Goal: Task Accomplishment & Management: Manage account settings

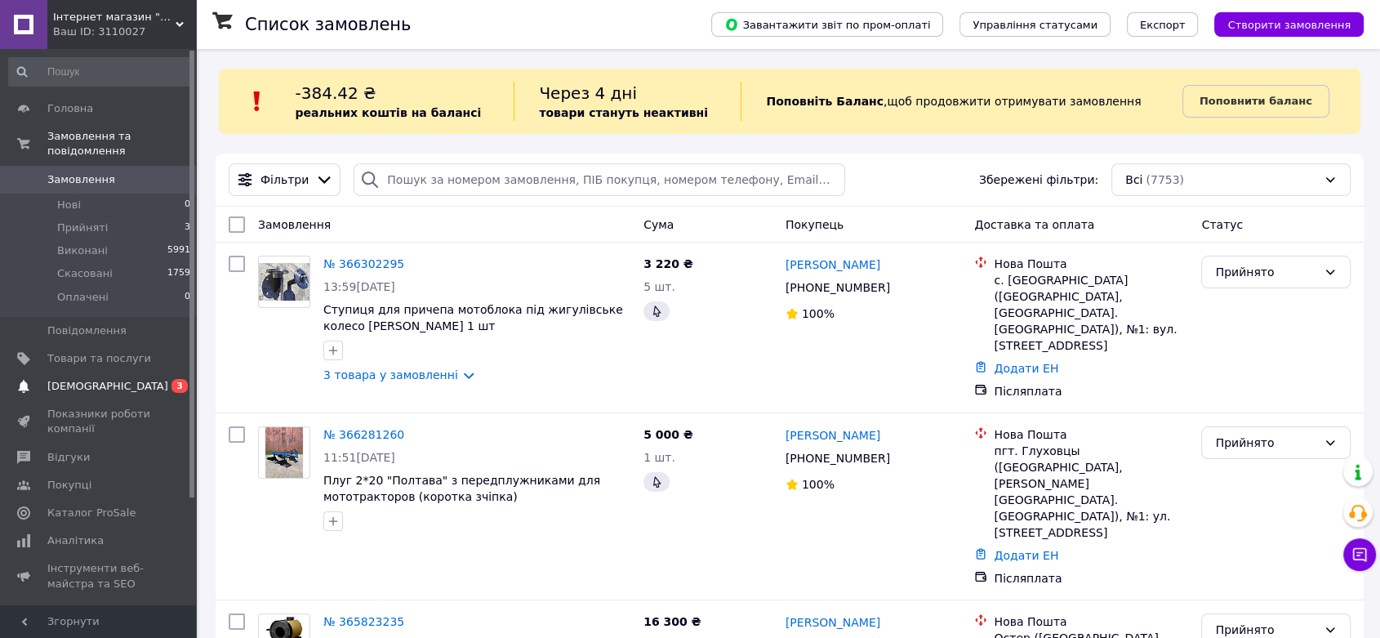
click at [122, 379] on span "[DEMOGRAPHIC_DATA]" at bounding box center [99, 386] width 104 height 15
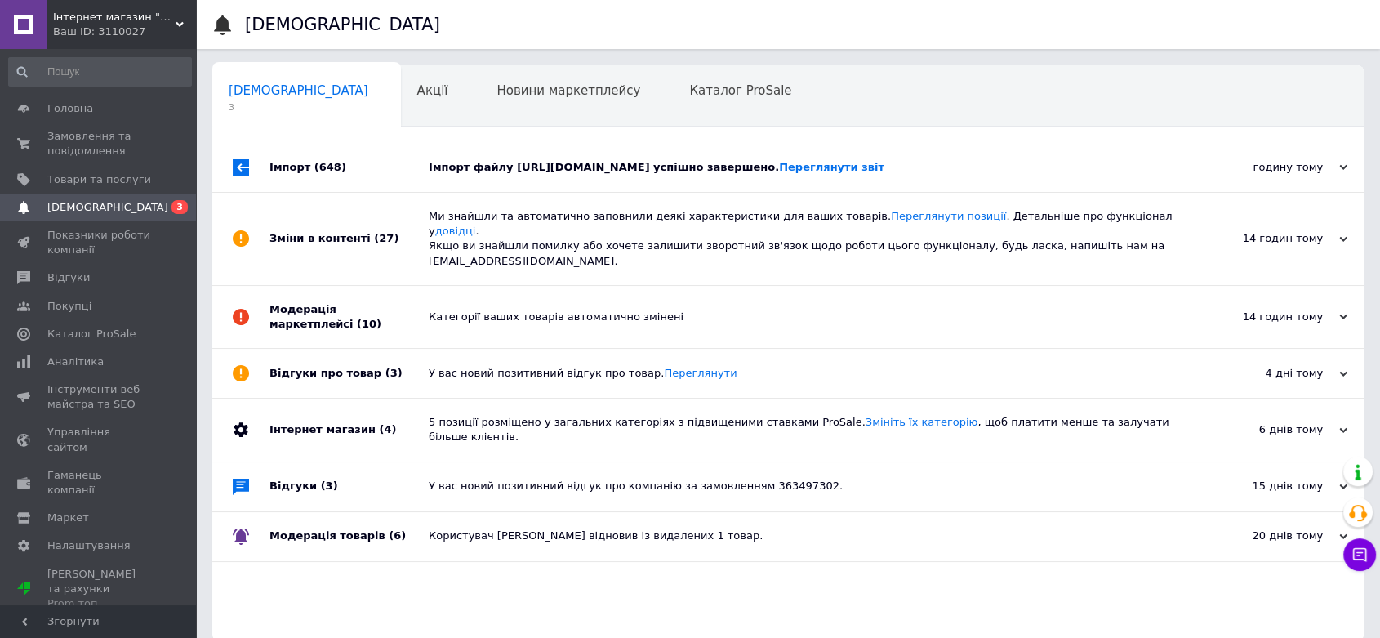
click at [635, 192] on div "Імпорт файлу https://pippin.com.ua/products_feed.xml?hash_tag=92742aa0103edcadc…" at bounding box center [806, 167] width 755 height 49
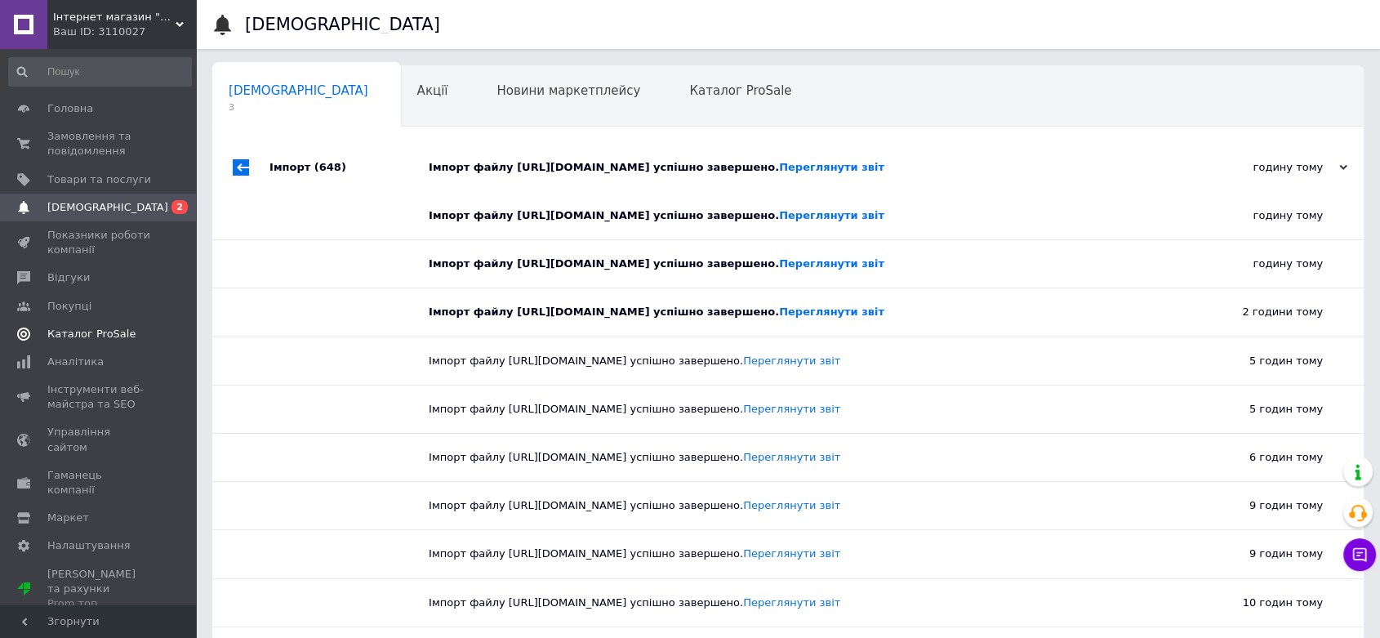
click at [85, 336] on span "Каталог ProSale" at bounding box center [91, 334] width 88 height 15
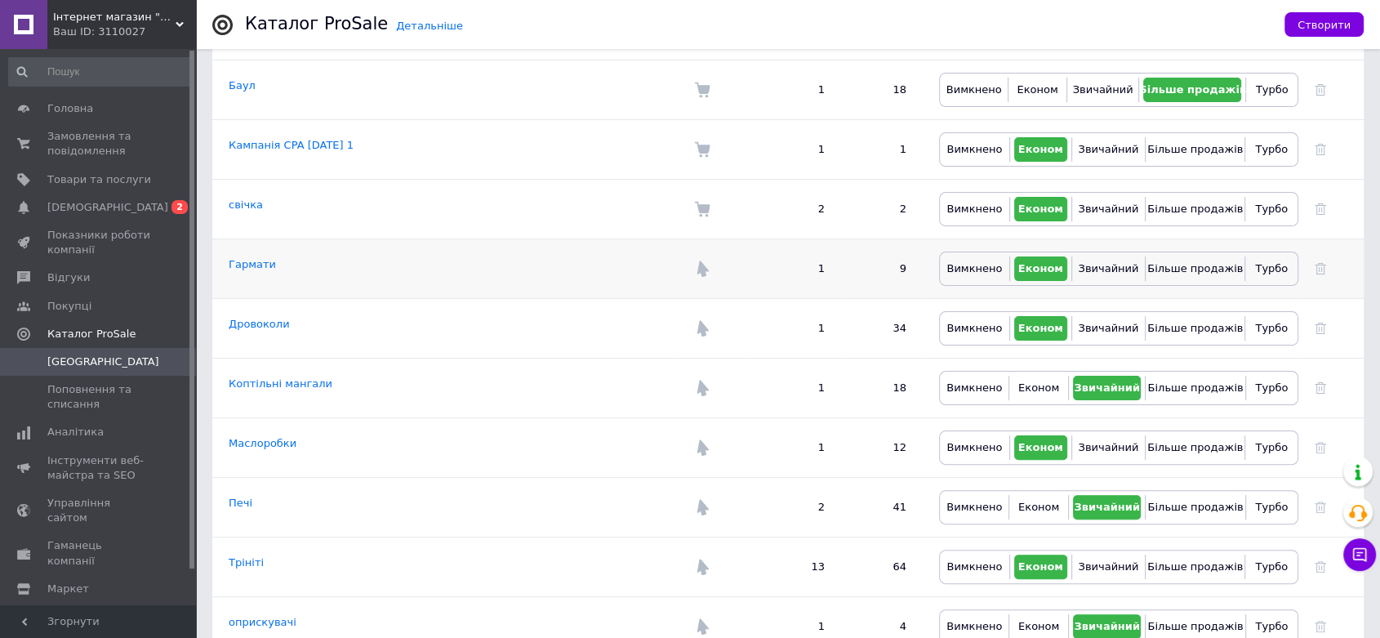
scroll to position [412, 0]
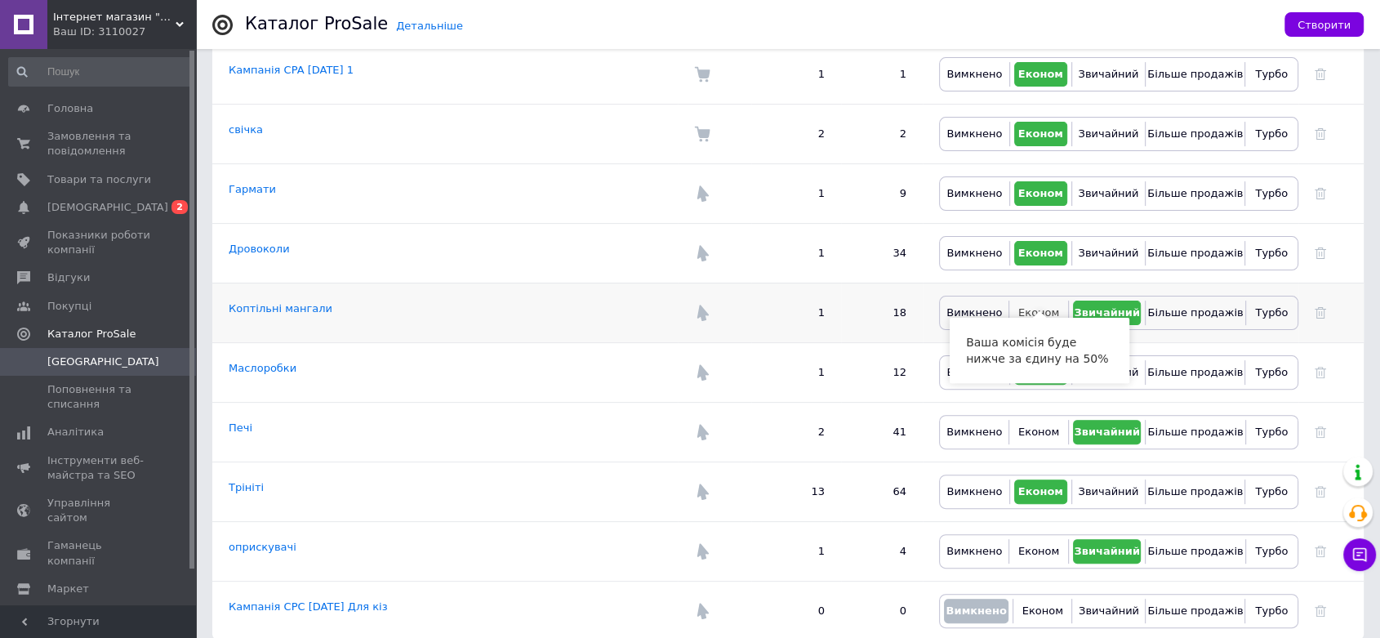
click at [1044, 306] on span "Економ" at bounding box center [1038, 312] width 41 height 12
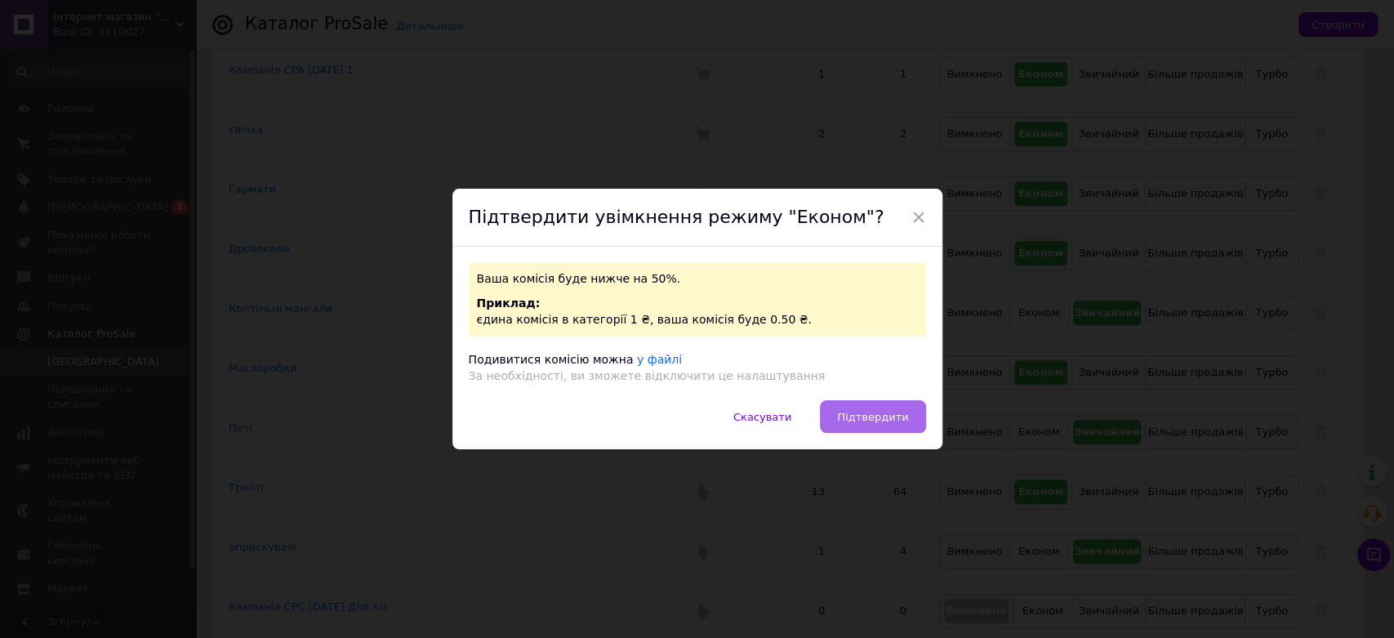
click at [862, 422] on span "Підтвердити" at bounding box center [872, 417] width 71 height 12
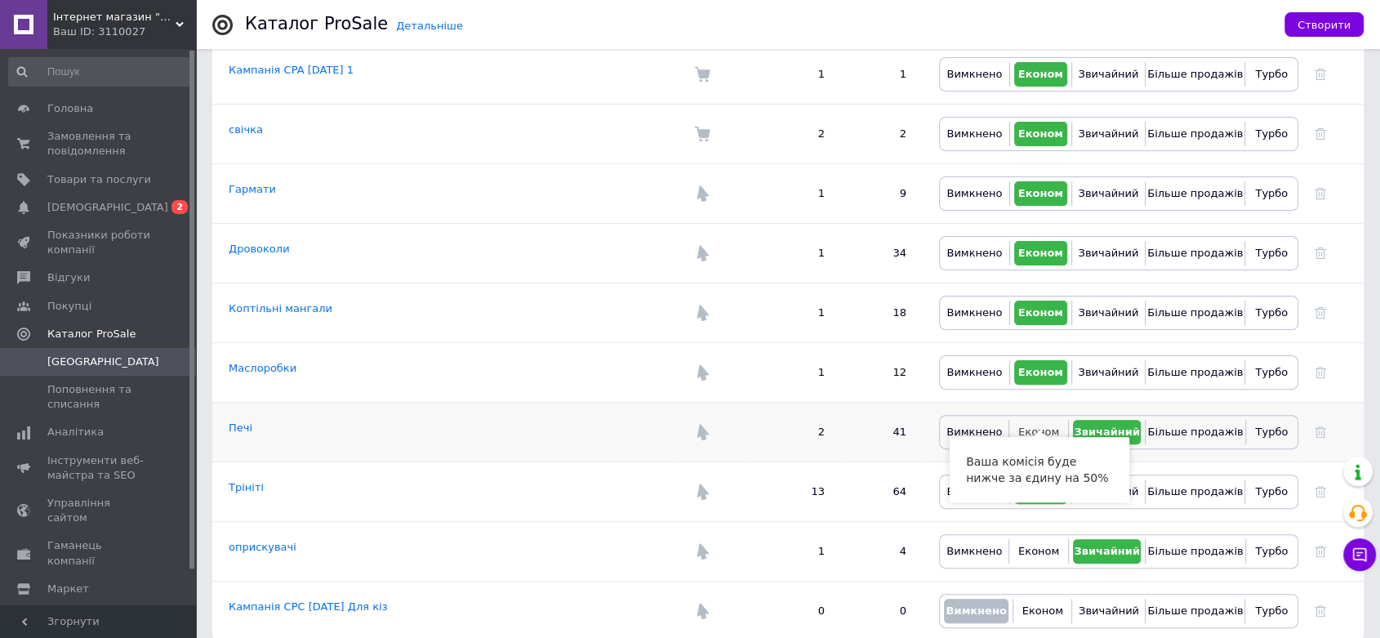
click at [1055, 422] on button "Економ" at bounding box center [1038, 432] width 50 height 24
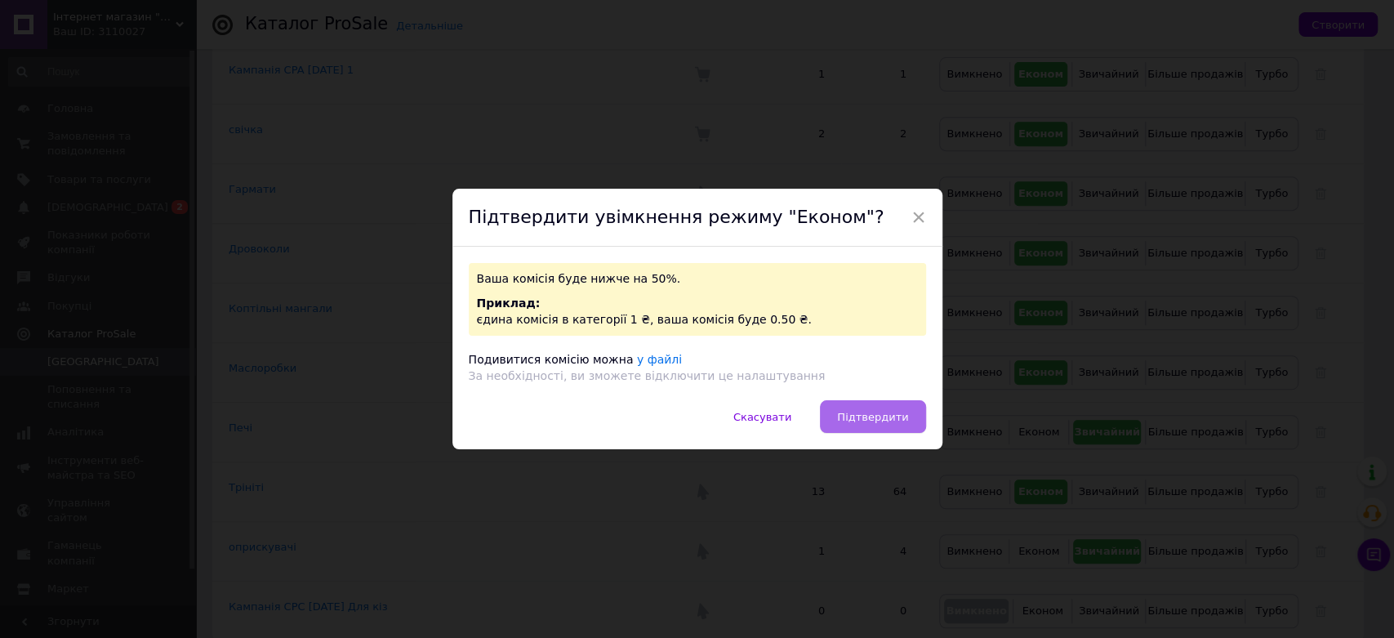
click at [884, 419] on span "Підтвердити" at bounding box center [872, 417] width 71 height 12
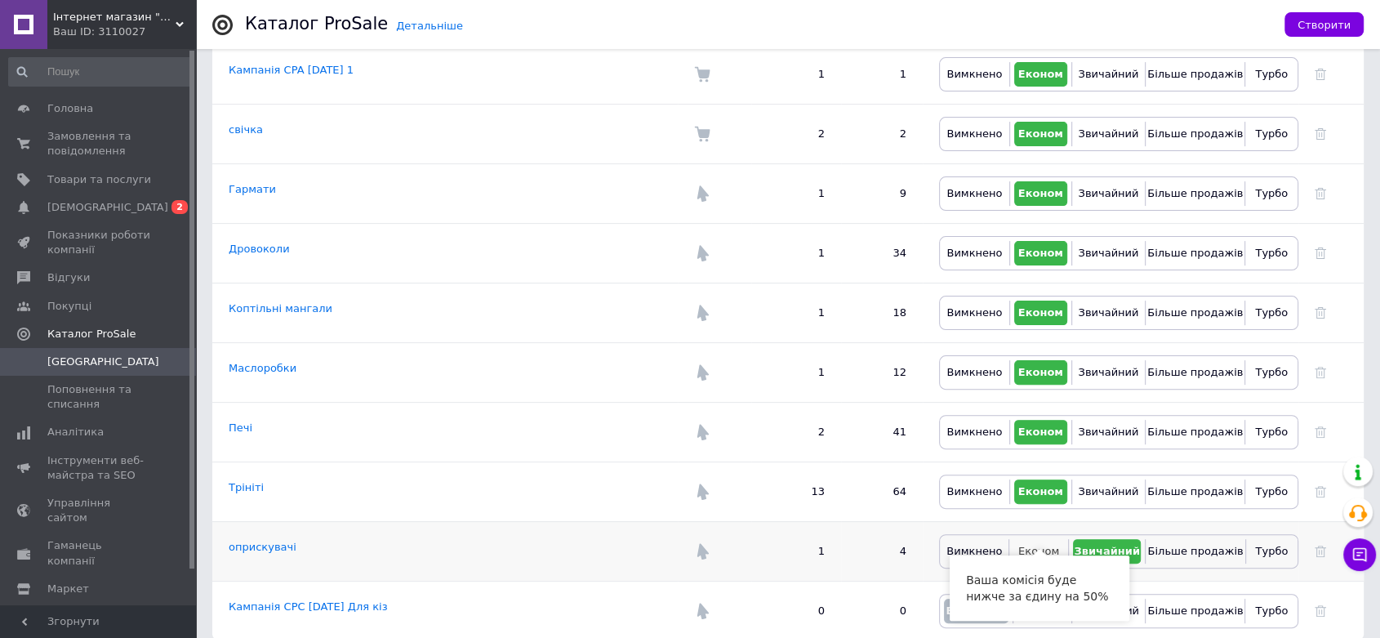
click at [1042, 543] on button "Економ" at bounding box center [1038, 551] width 50 height 24
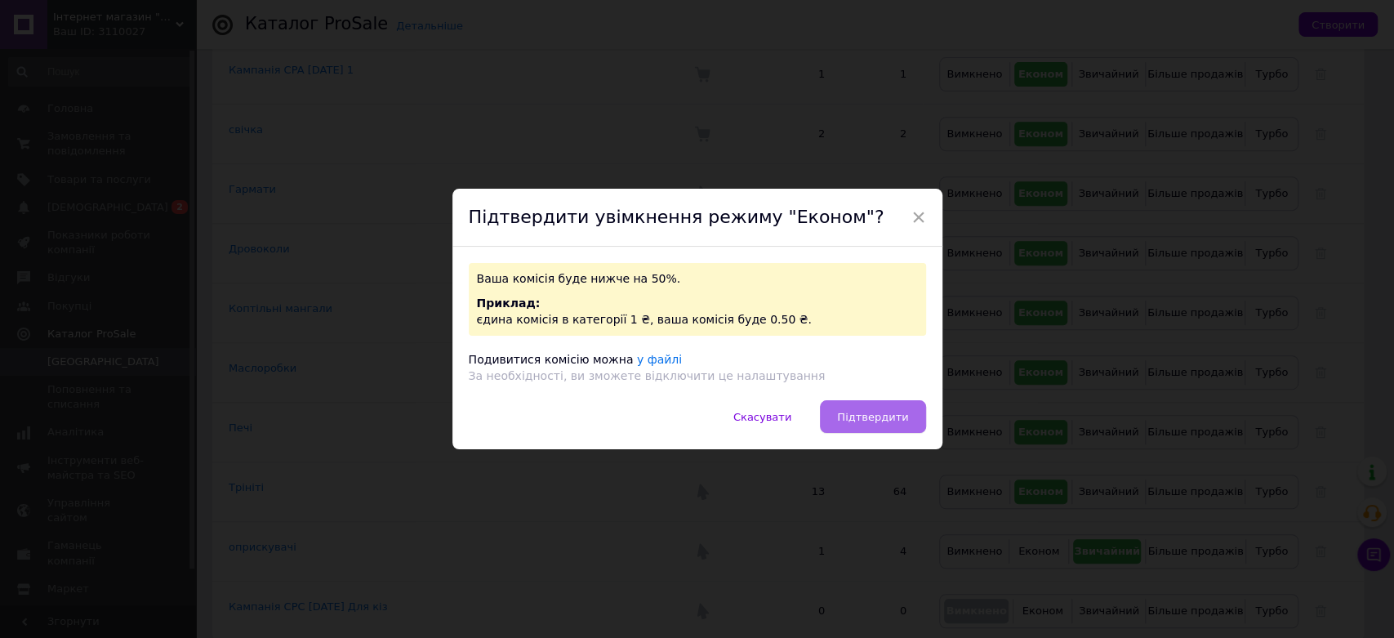
click at [864, 420] on span "Підтвердити" at bounding box center [872, 417] width 71 height 12
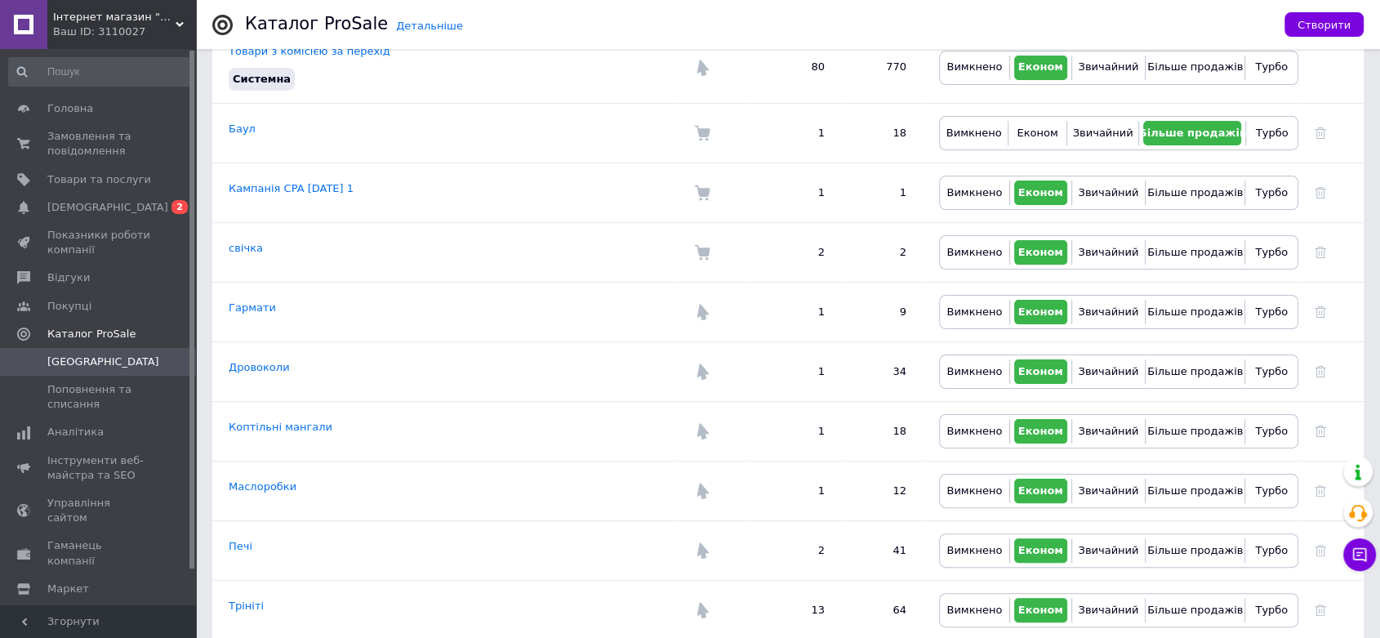
scroll to position [140, 0]
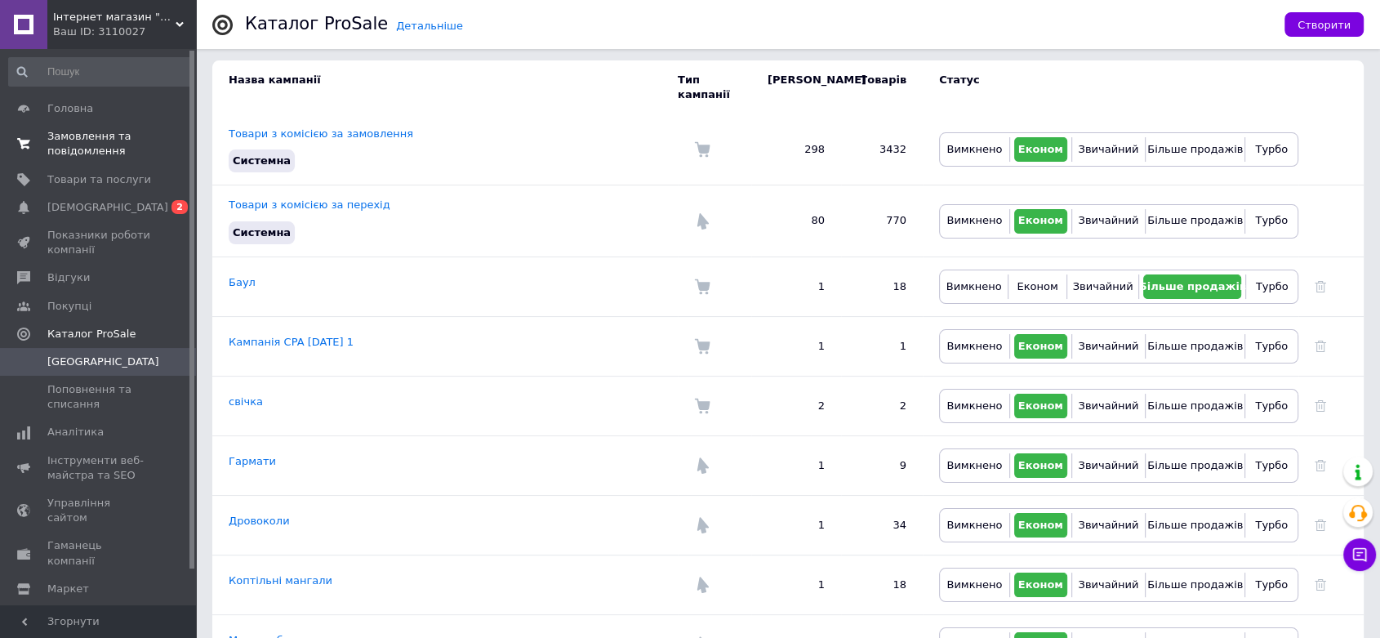
click at [72, 148] on span "Замовлення та повідомлення" at bounding box center [99, 143] width 104 height 29
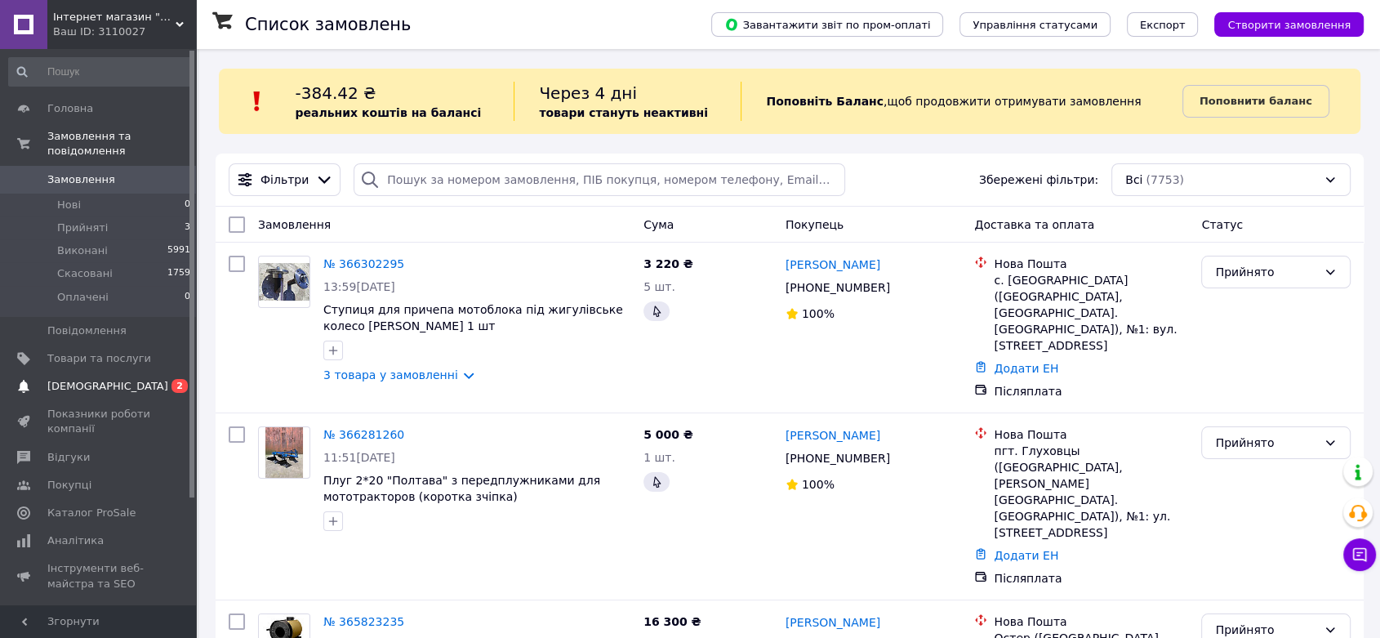
click at [59, 379] on span "[DEMOGRAPHIC_DATA]" at bounding box center [107, 386] width 121 height 15
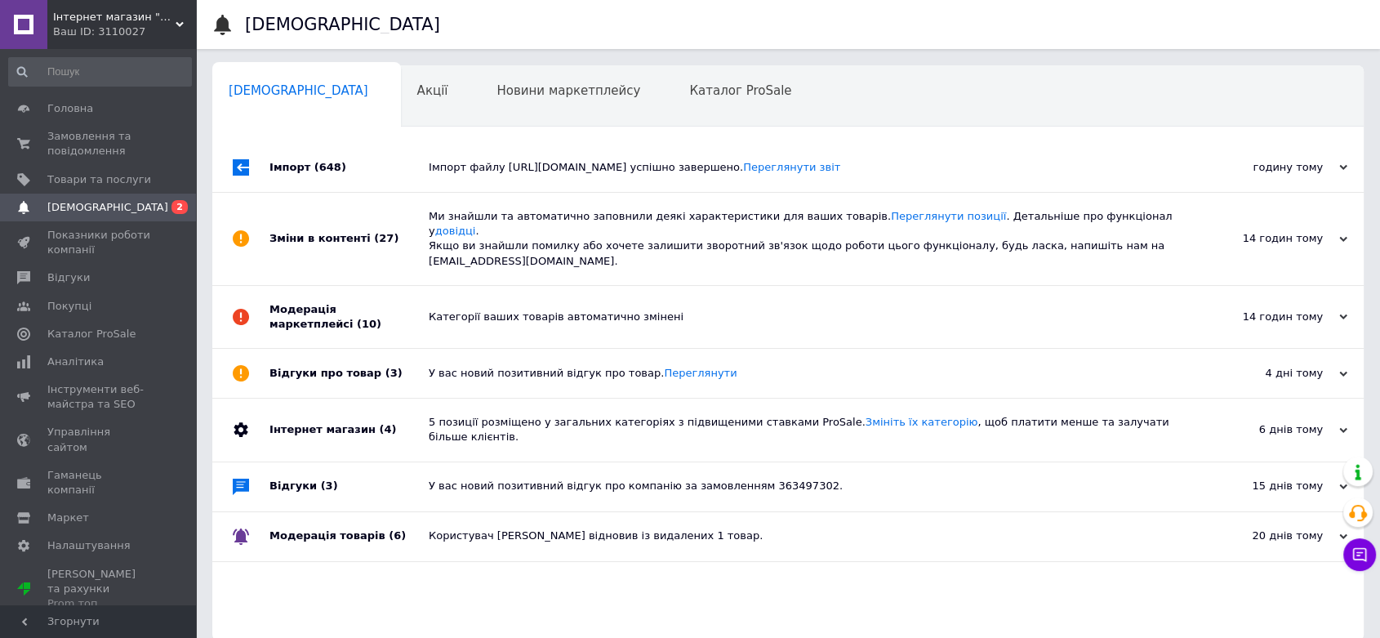
click at [603, 256] on div "Ми знайшли та автоматично заповнили деякі характеристики для ваших товарів. Пер…" at bounding box center [806, 239] width 755 height 92
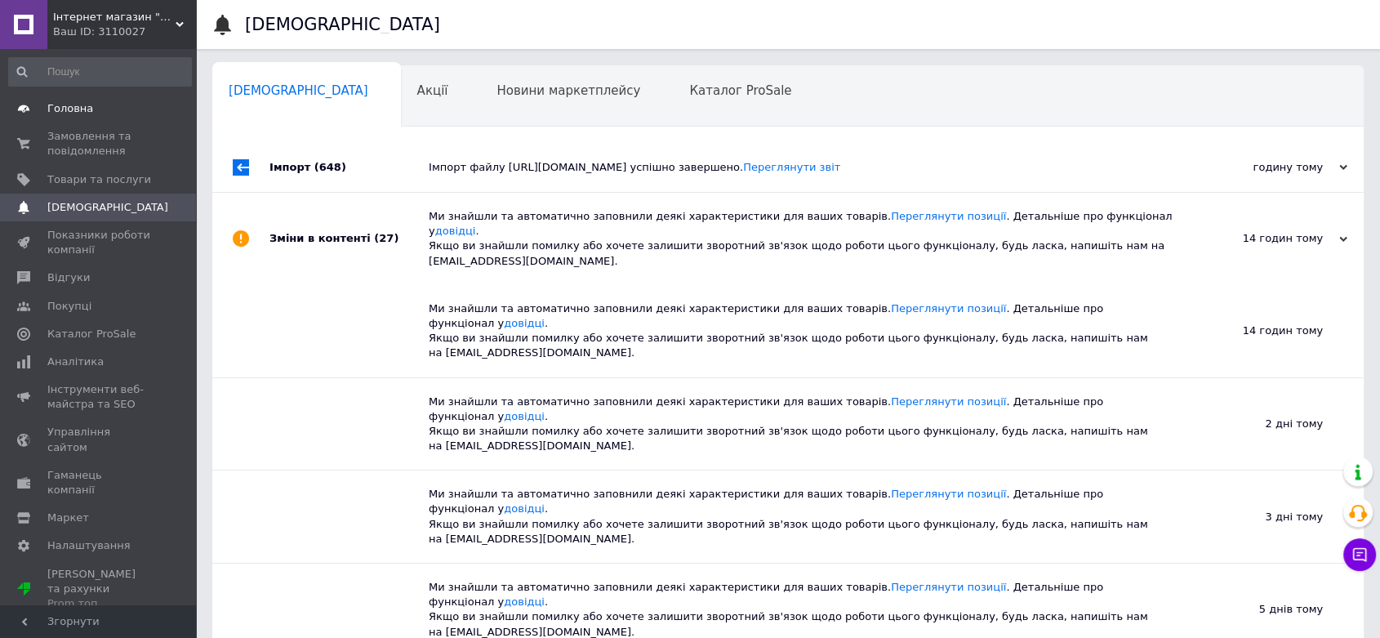
click at [90, 118] on link "Головна" at bounding box center [100, 109] width 200 height 28
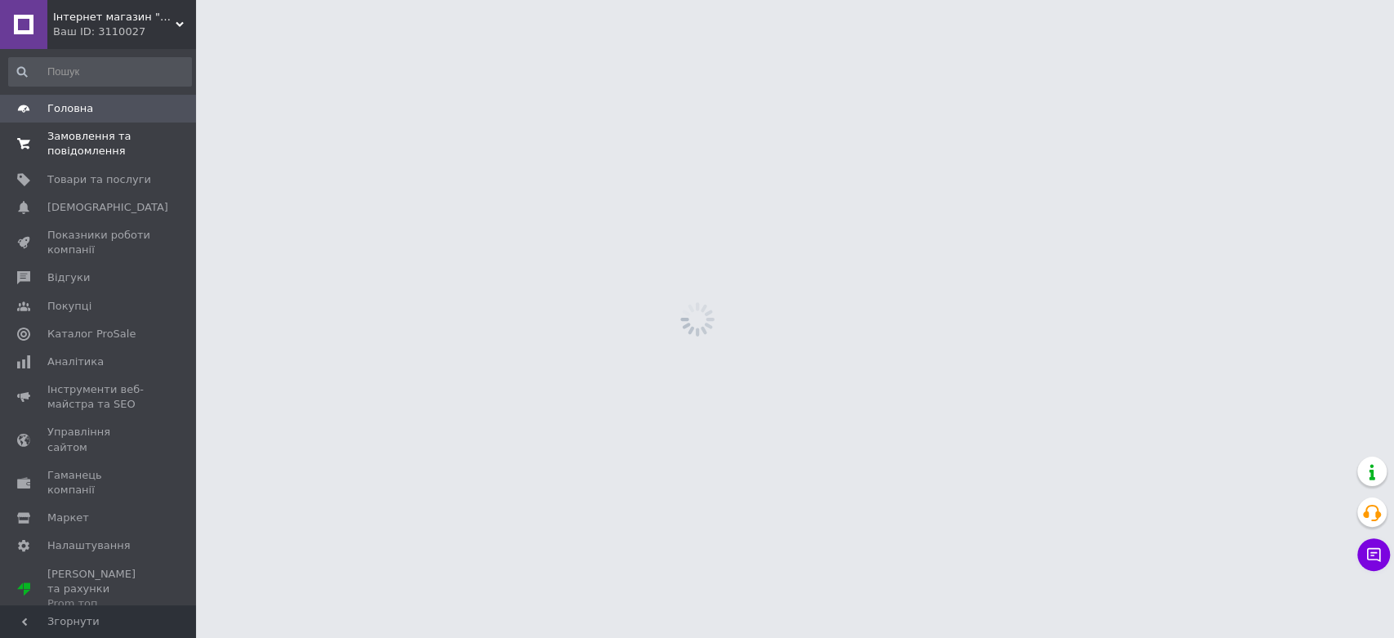
click at [82, 144] on span "Замовлення та повідомлення" at bounding box center [99, 143] width 104 height 29
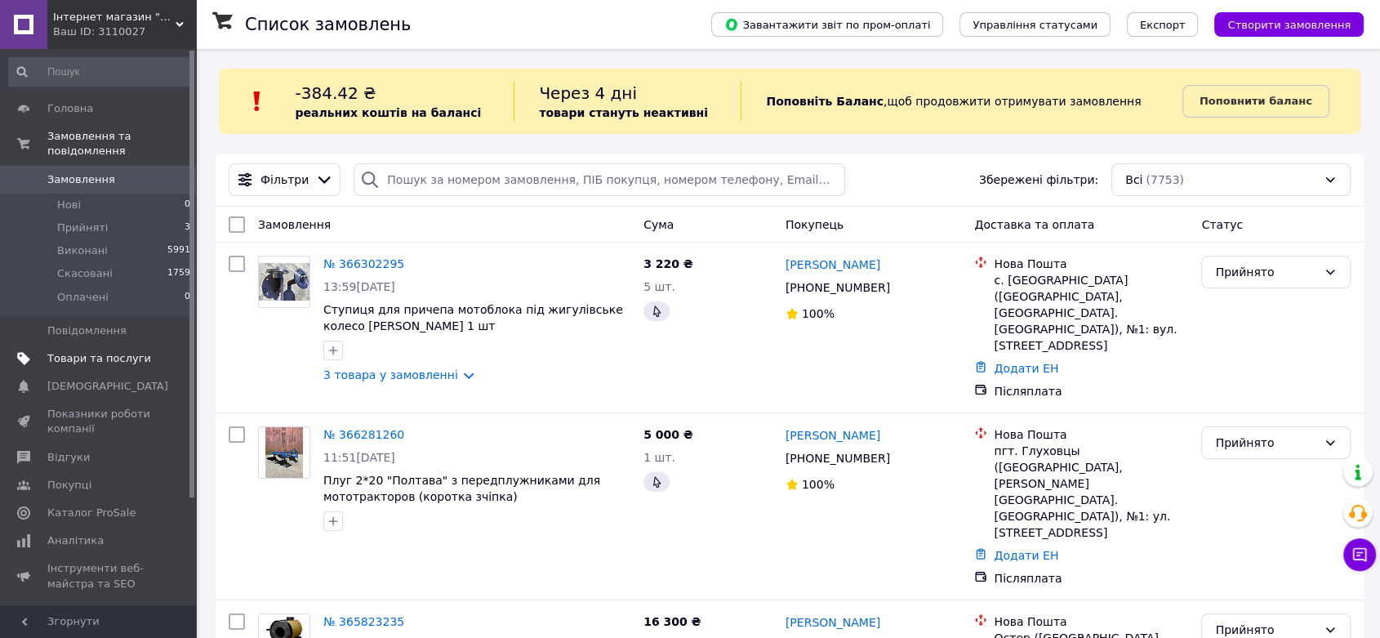
click at [78, 351] on span "Товари та послуги" at bounding box center [99, 358] width 104 height 15
